Goal: Check status: Check status

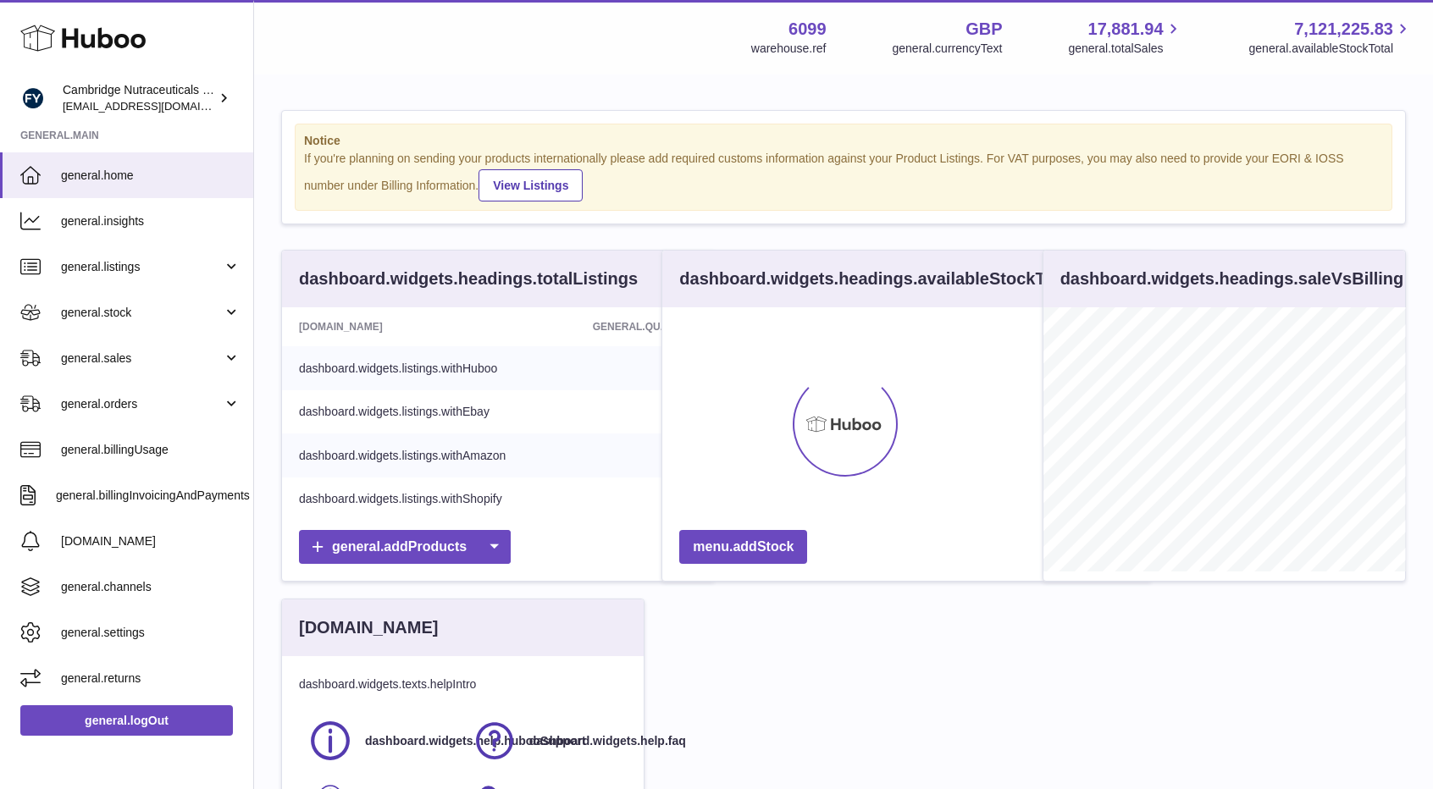
scroll to position [264, 363]
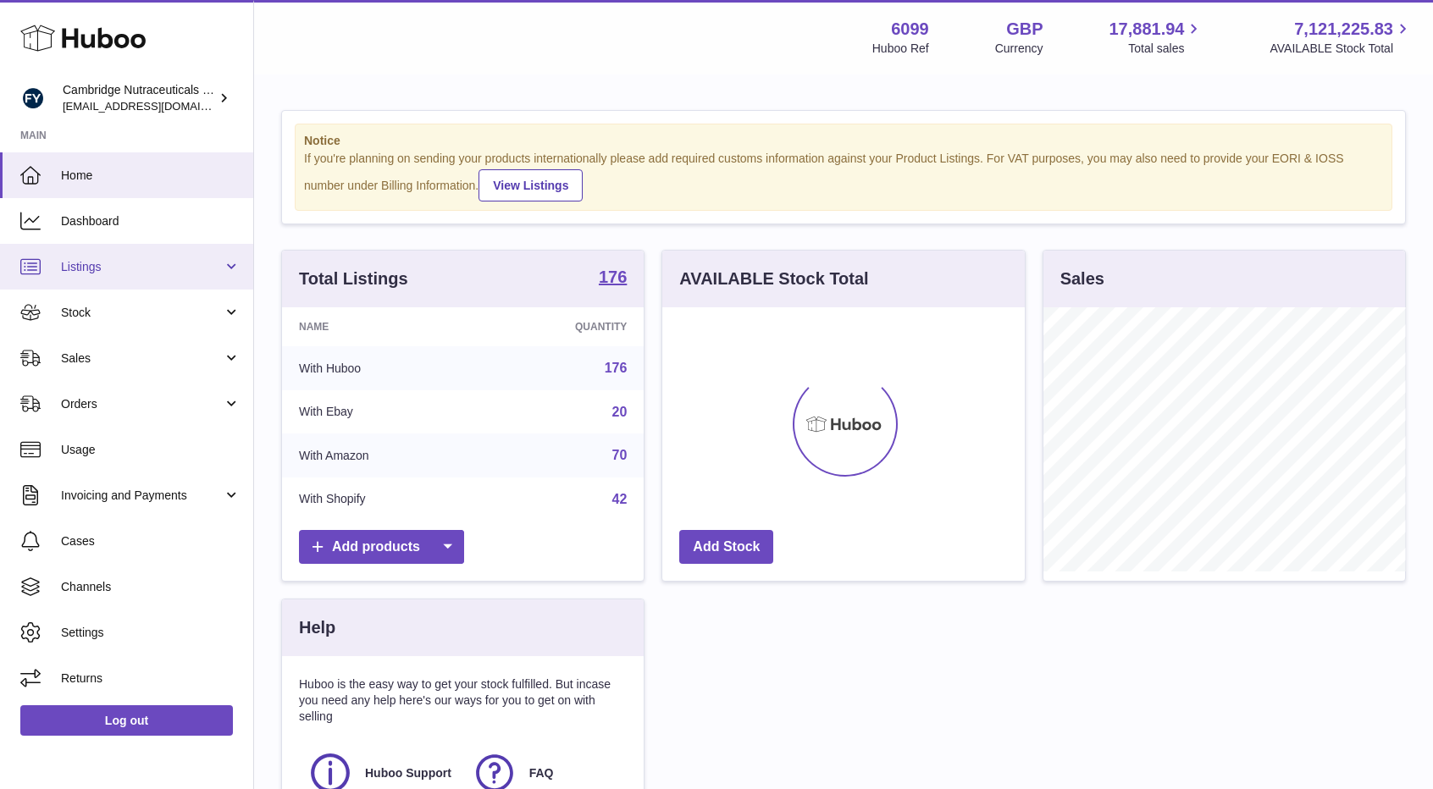
scroll to position [264, 363]
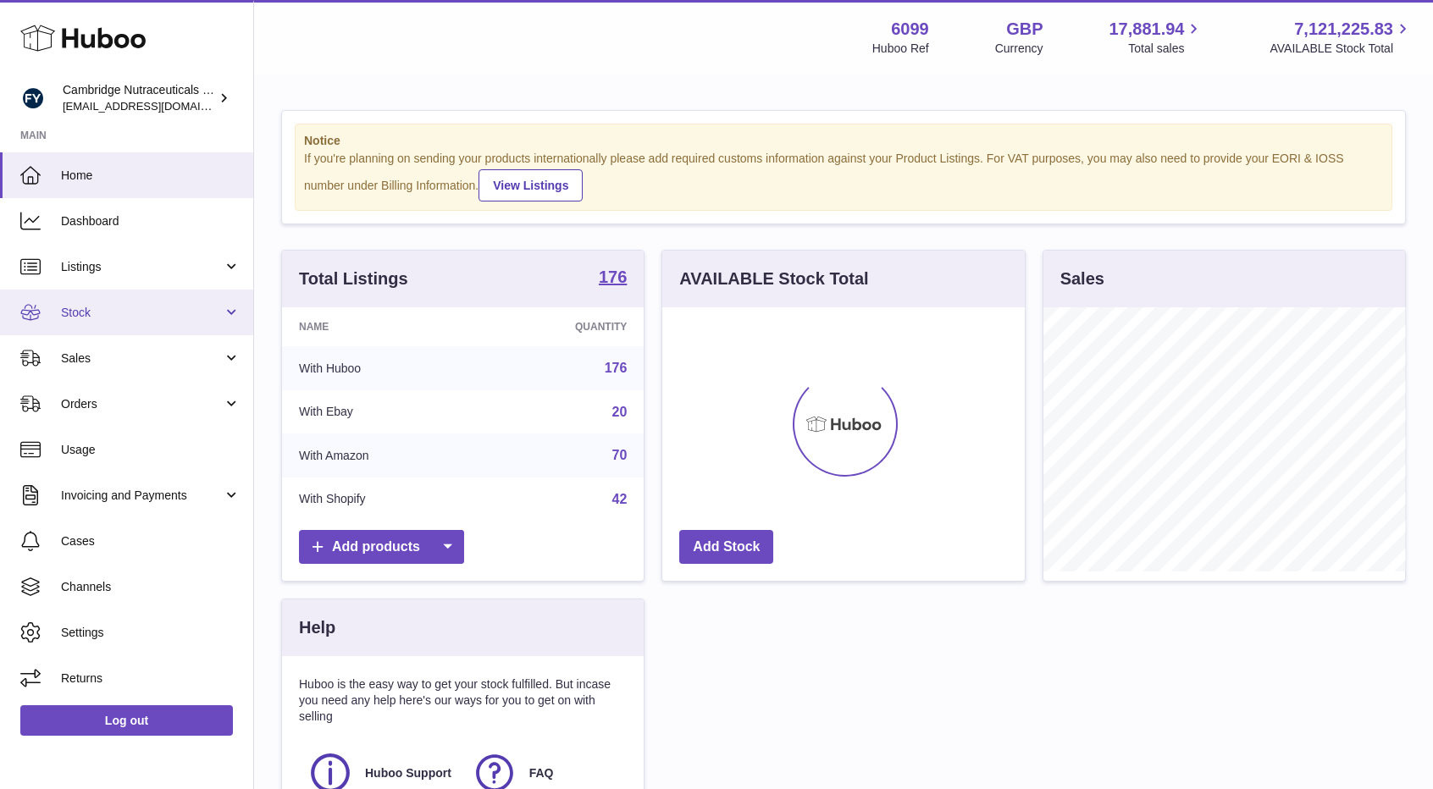
click at [73, 312] on span "Stock" at bounding box center [142, 313] width 162 height 16
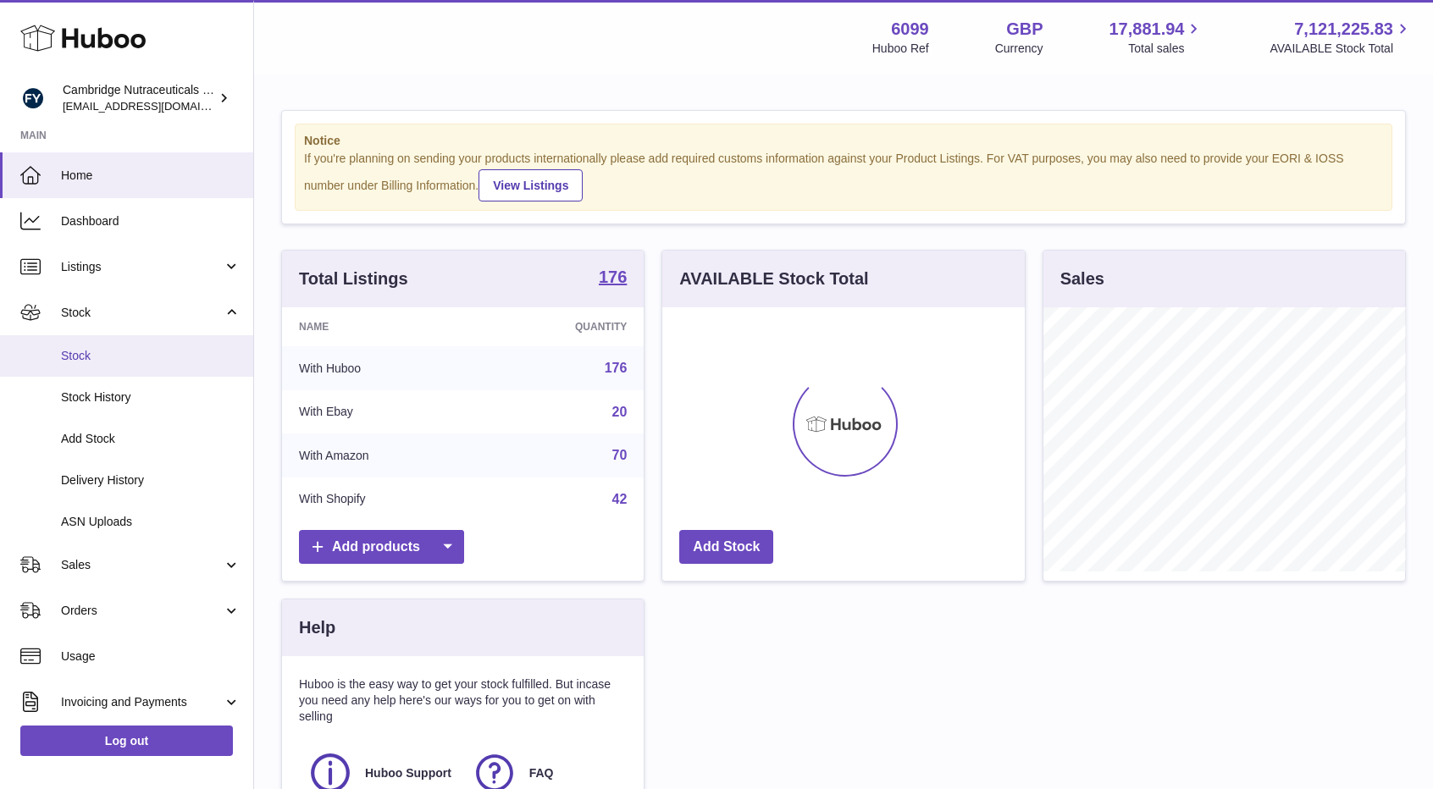
click at [61, 374] on link "Stock" at bounding box center [126, 356] width 253 height 42
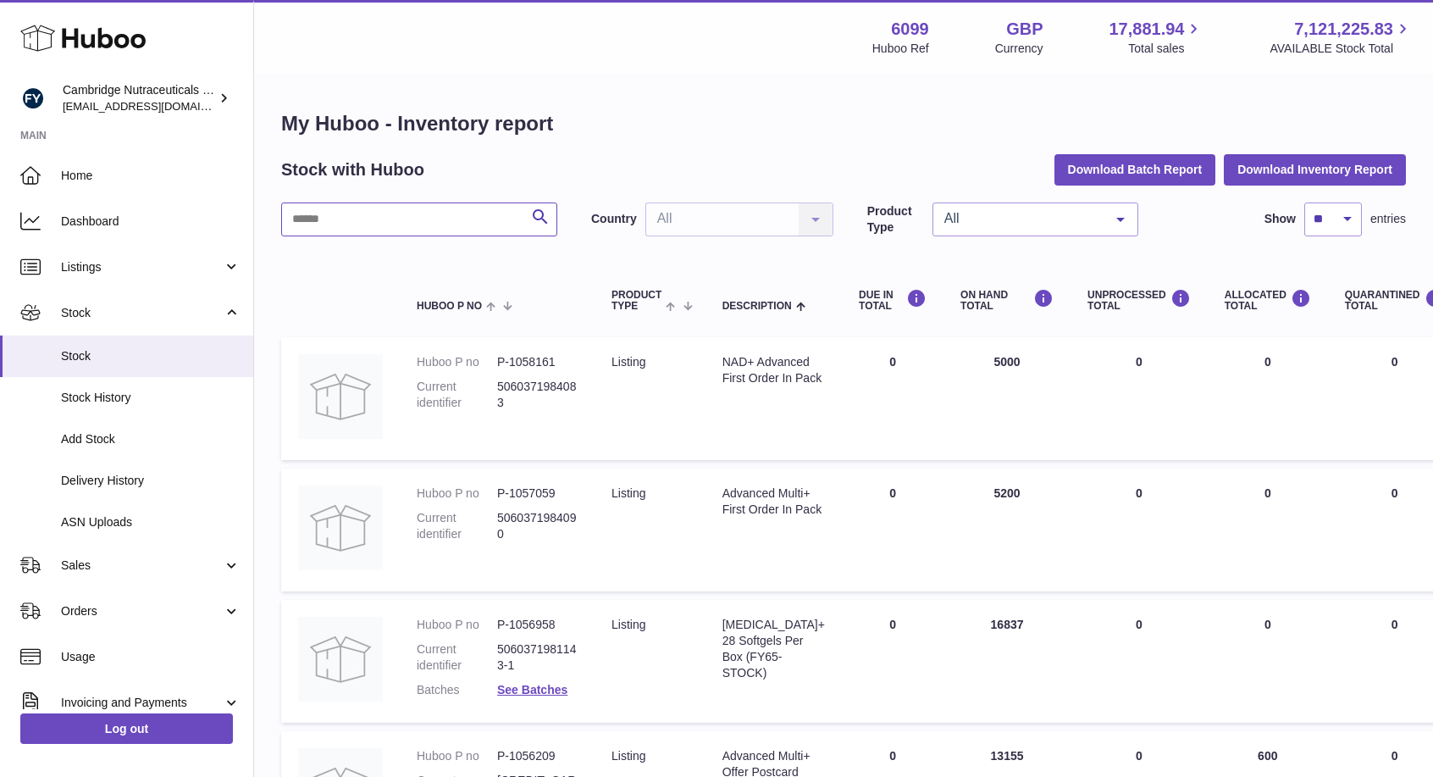
click at [398, 219] on input "text" at bounding box center [419, 219] width 276 height 34
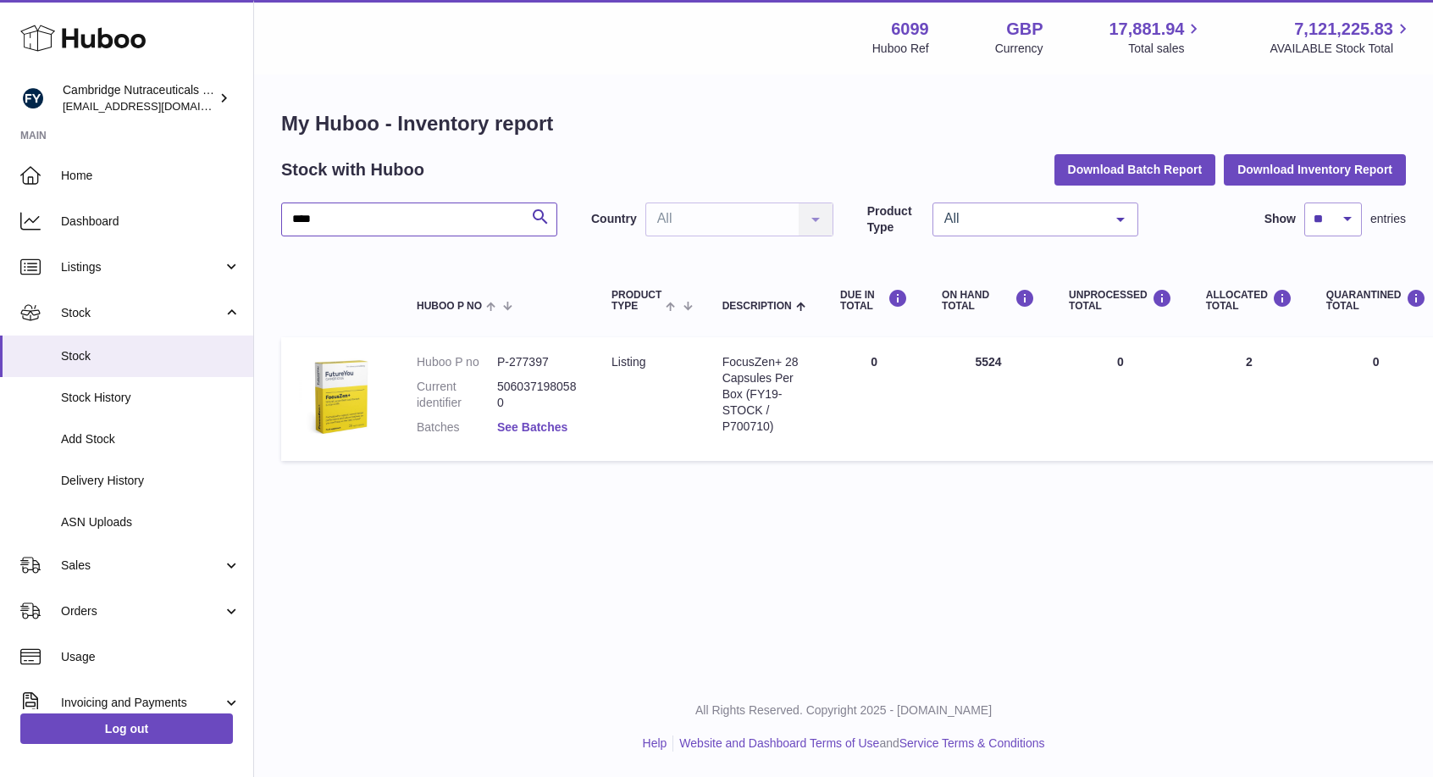
type input "****"
click at [525, 429] on link "See Batches" at bounding box center [532, 427] width 70 height 14
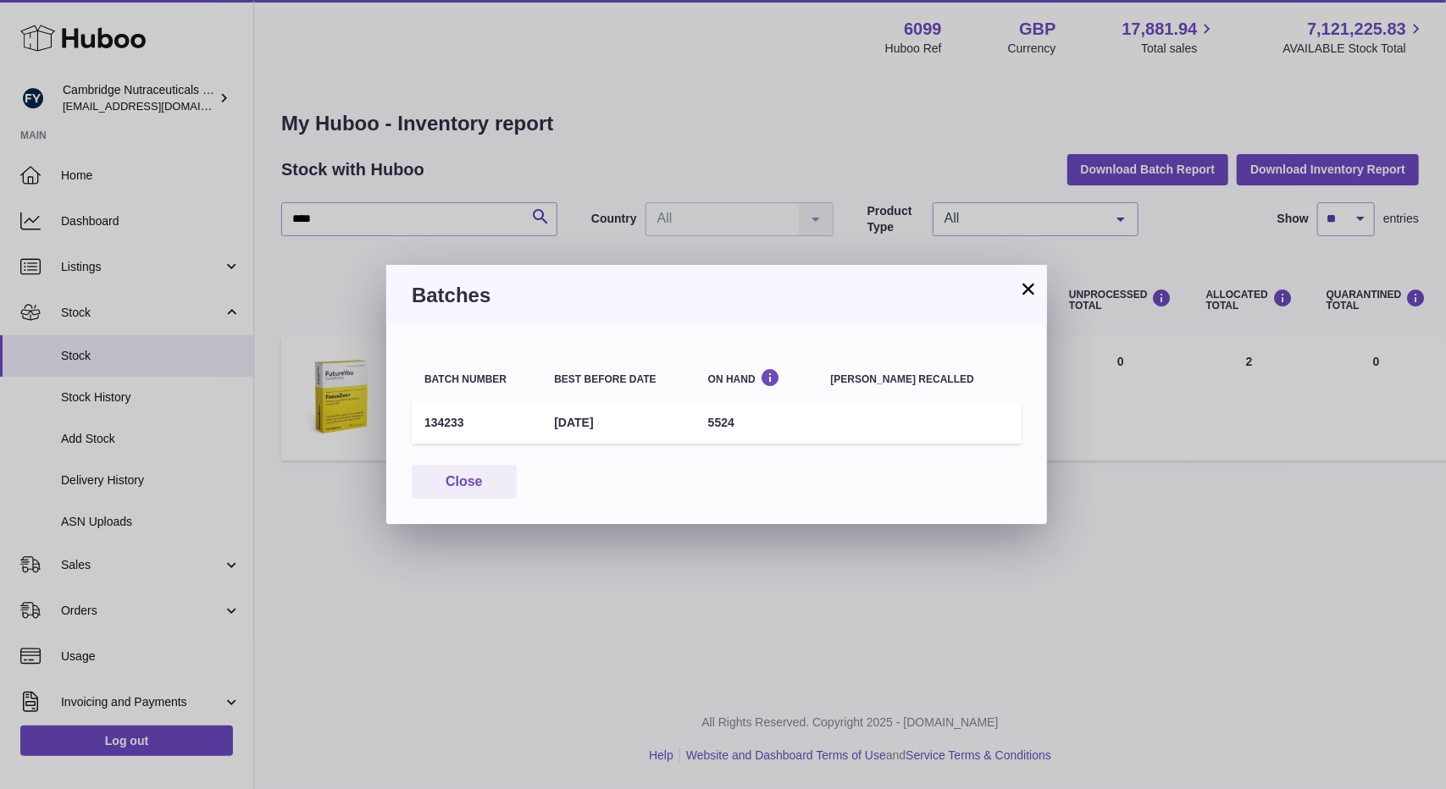
click at [1031, 291] on button "×" at bounding box center [1028, 289] width 20 height 20
